Goal: Task Accomplishment & Management: Use online tool/utility

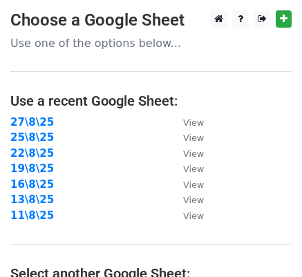
scroll to position [366, 0]
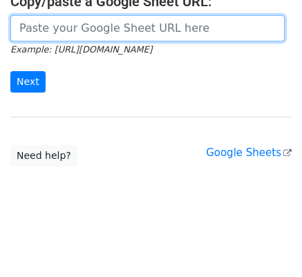
drag, startPoint x: 93, startPoint y: 29, endPoint x: 70, endPoint y: 53, distance: 32.8
click at [93, 29] on input "url" at bounding box center [147, 28] width 274 height 26
paste input "https://docs.google.com/spreadsheets/d/1XitLp94UsBY_YQd5ja6Krqx96-xl-S-zurSl-ht…"
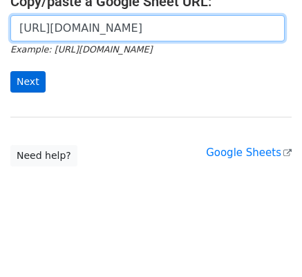
scroll to position [0, 276]
type input "https://docs.google.com/spreadsheets/d/1XitLp94UsBY_YQd5ja6Krqx96-xl-S-zurSl-ht…"
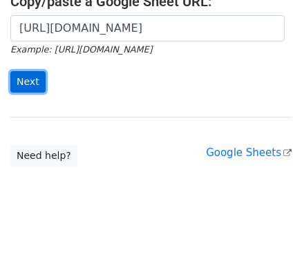
click at [38, 75] on input "Next" at bounding box center [27, 81] width 35 height 21
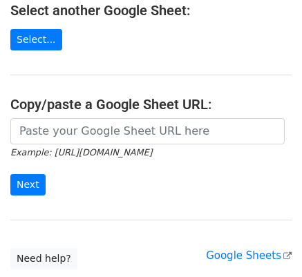
scroll to position [366, 0]
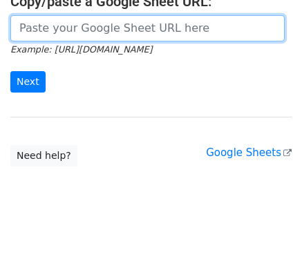
click at [63, 32] on input "url" at bounding box center [147, 28] width 274 height 26
paste input "[URL][DOMAIN_NAME]"
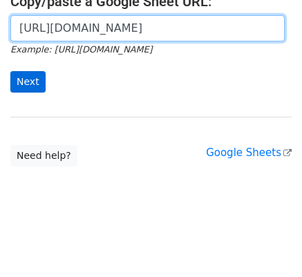
scroll to position [0, 276]
type input "https://docs.google.com/spreadsheets/d/1XitLp94UsBY_YQd5ja6Krqx96-xl-S-zurSl-ht…"
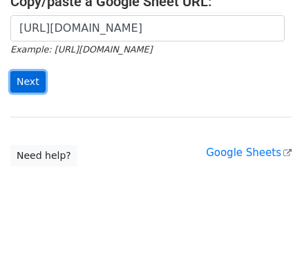
scroll to position [0, 0]
click at [21, 77] on input "Next" at bounding box center [27, 81] width 35 height 21
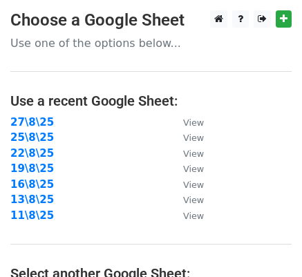
scroll to position [366, 0]
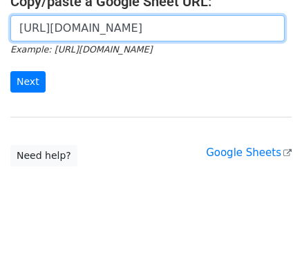
click at [105, 29] on input "https://docs.google.com/spreadsheets/d/1XitLp94UsBY_YQd5ja6Krqx96-xl-S-zurSl-ht…" at bounding box center [147, 28] width 274 height 26
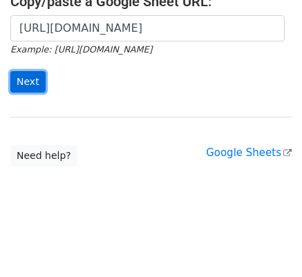
click at [27, 83] on input "Next" at bounding box center [27, 81] width 35 height 21
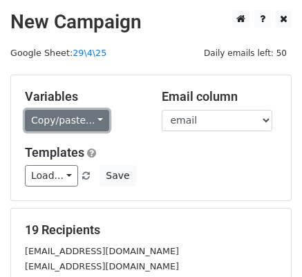
click at [81, 127] on link "Copy/paste..." at bounding box center [67, 120] width 84 height 21
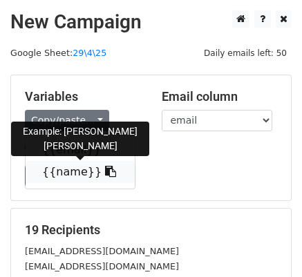
click at [75, 171] on link "{{name}}" at bounding box center [80, 172] width 109 height 22
